Goal: Task Accomplishment & Management: Use online tool/utility

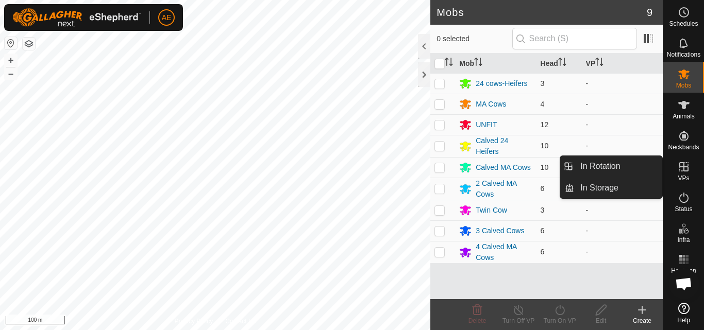
click at [688, 170] on icon at bounding box center [683, 166] width 9 height 9
click at [648, 170] on link "In Rotation" at bounding box center [618, 166] width 88 height 21
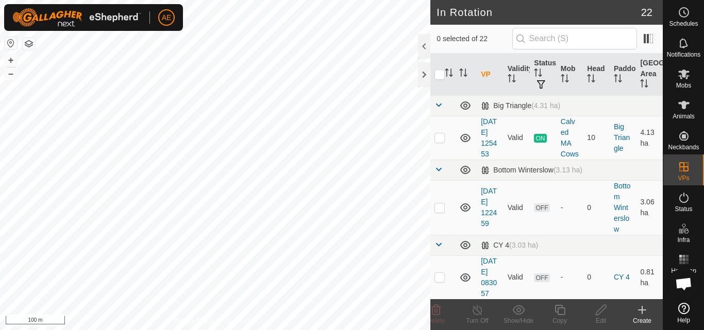
click at [639, 315] on icon at bounding box center [642, 310] width 12 height 12
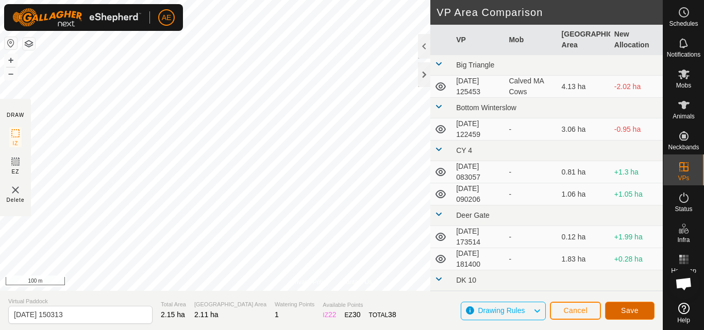
click at [623, 308] on span "Save" at bounding box center [630, 311] width 18 height 8
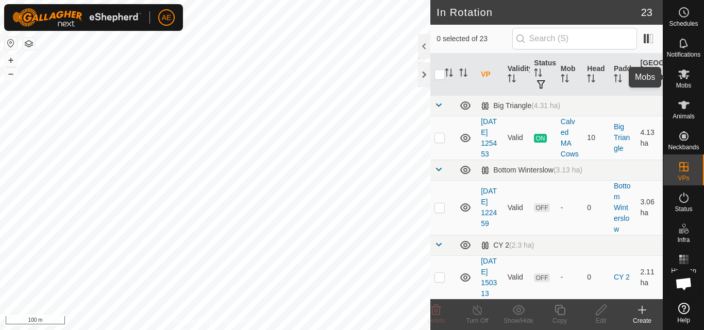
click at [687, 77] on icon at bounding box center [683, 74] width 12 height 12
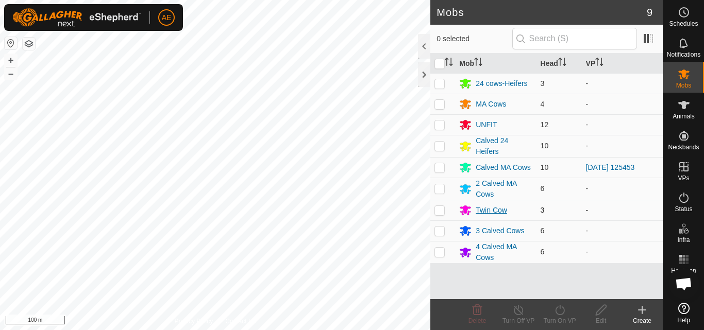
click at [492, 207] on div "Twin Cow" at bounding box center [491, 210] width 31 height 11
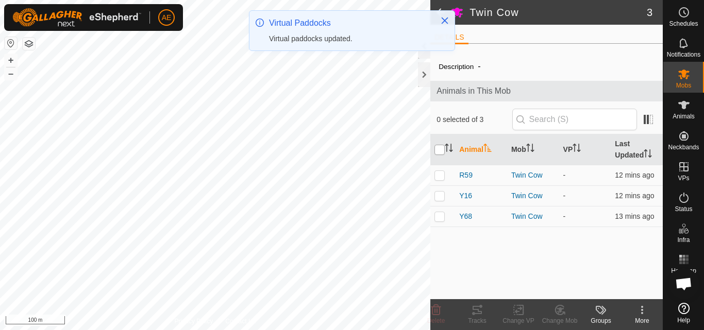
click at [437, 151] on input "checkbox" at bounding box center [439, 150] width 10 height 10
checkbox input "true"
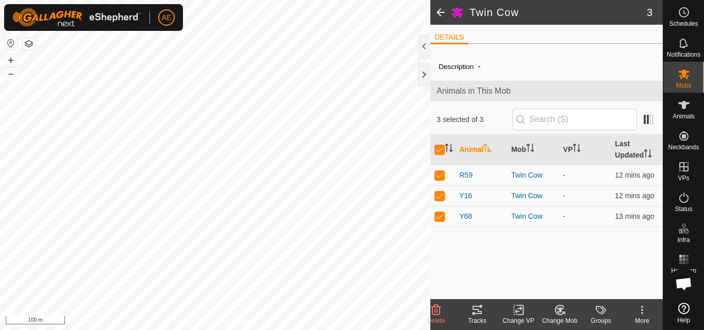
click at [519, 311] on icon at bounding box center [518, 310] width 13 height 12
click at [517, 313] on icon at bounding box center [518, 310] width 7 height 7
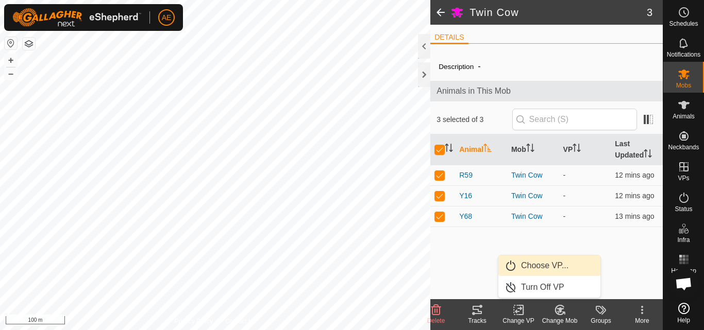
click at [530, 266] on link "Choose VP..." at bounding box center [549, 266] width 102 height 21
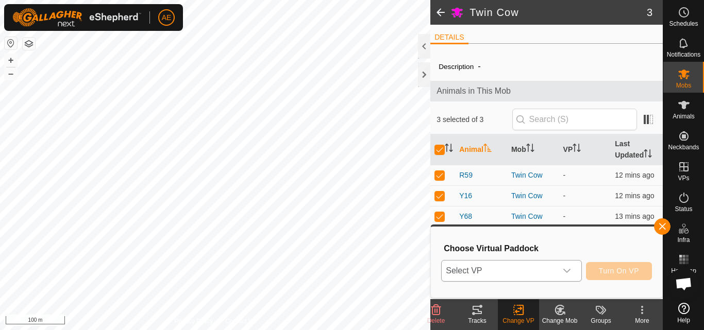
click at [567, 270] on icon "dropdown trigger" at bounding box center [567, 271] width 8 height 8
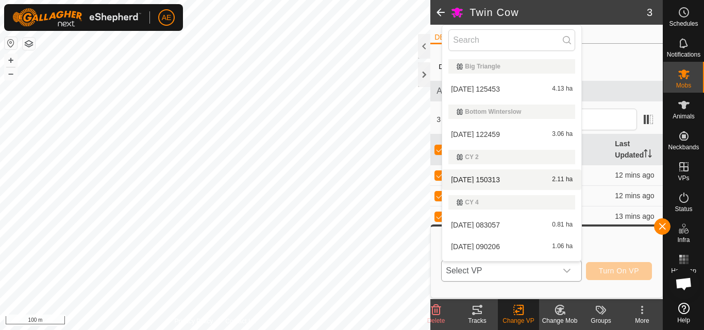
click at [494, 180] on li "[DATE] [DATE] 2.11 ha" at bounding box center [511, 180] width 139 height 21
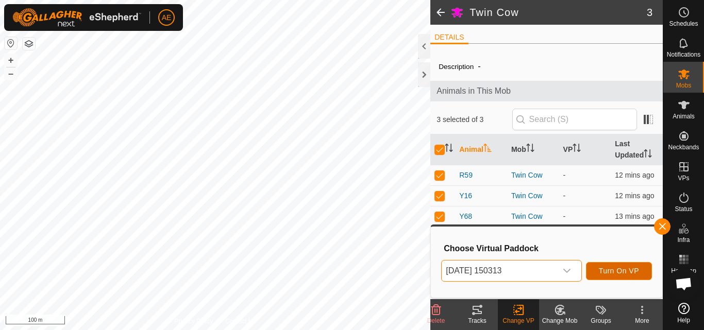
click at [624, 265] on button "Turn On VP" at bounding box center [619, 271] width 66 height 18
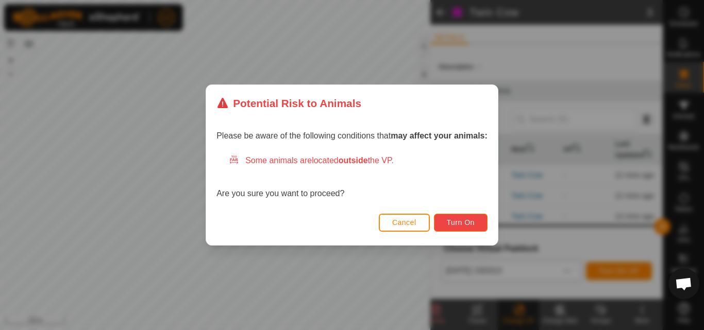
click at [459, 223] on span "Turn On" at bounding box center [461, 222] width 28 height 8
